Goal: Task Accomplishment & Management: Use online tool/utility

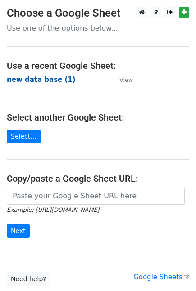
click at [31, 83] on strong "new data base (1)" at bounding box center [41, 80] width 69 height 8
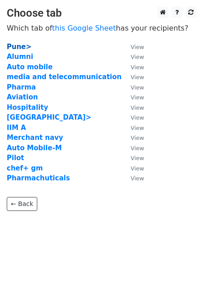
click at [20, 45] on strong "Pune>" at bounding box center [19, 47] width 25 height 8
click at [11, 49] on strong "Pune>" at bounding box center [19, 47] width 25 height 8
click at [18, 48] on strong "Pune>" at bounding box center [19, 47] width 25 height 8
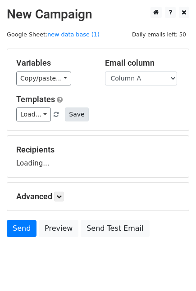
scroll to position [21, 0]
